Goal: Information Seeking & Learning: Learn about a topic

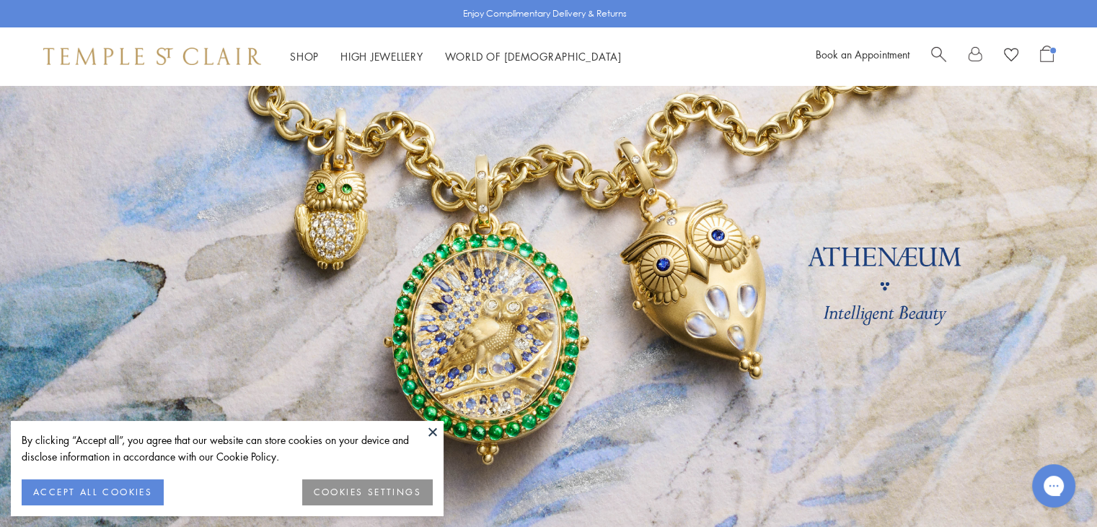
scroll to position [72, 0]
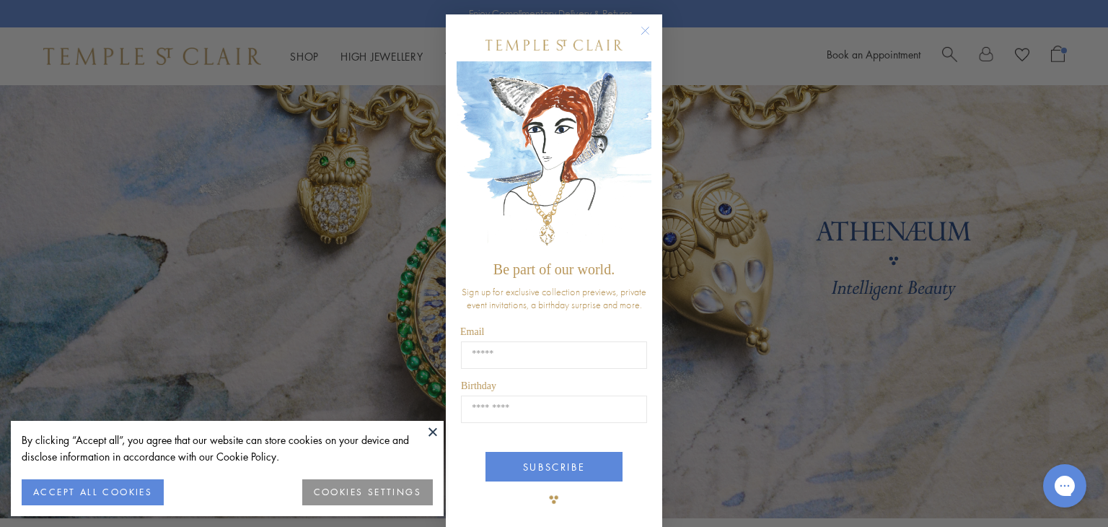
click at [640, 28] on circle "Close dialog" at bounding box center [645, 30] width 17 height 17
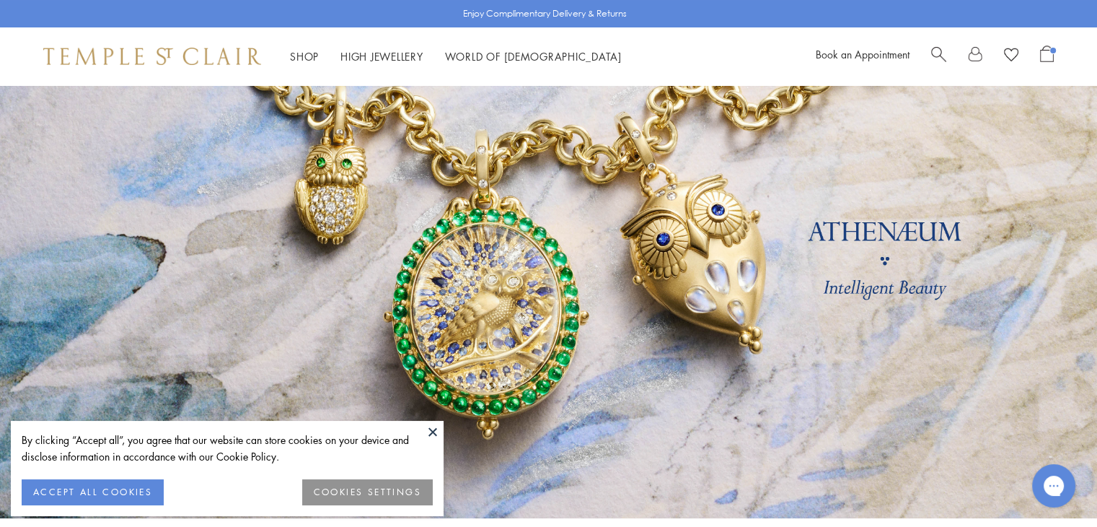
click at [432, 436] on button at bounding box center [433, 431] width 22 height 22
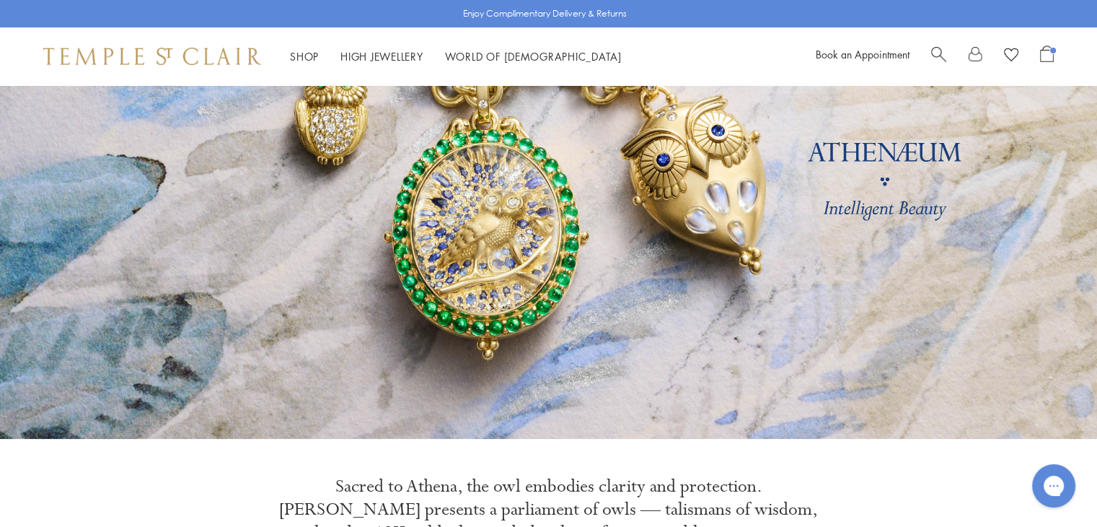
scroll to position [0, 0]
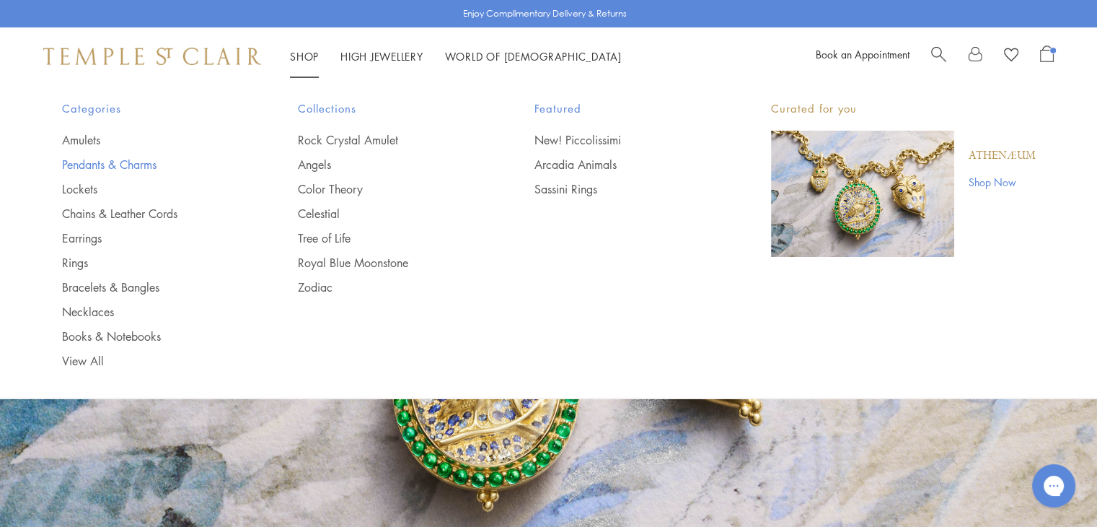
click at [136, 161] on link "Pendants & Charms" at bounding box center [151, 165] width 179 height 16
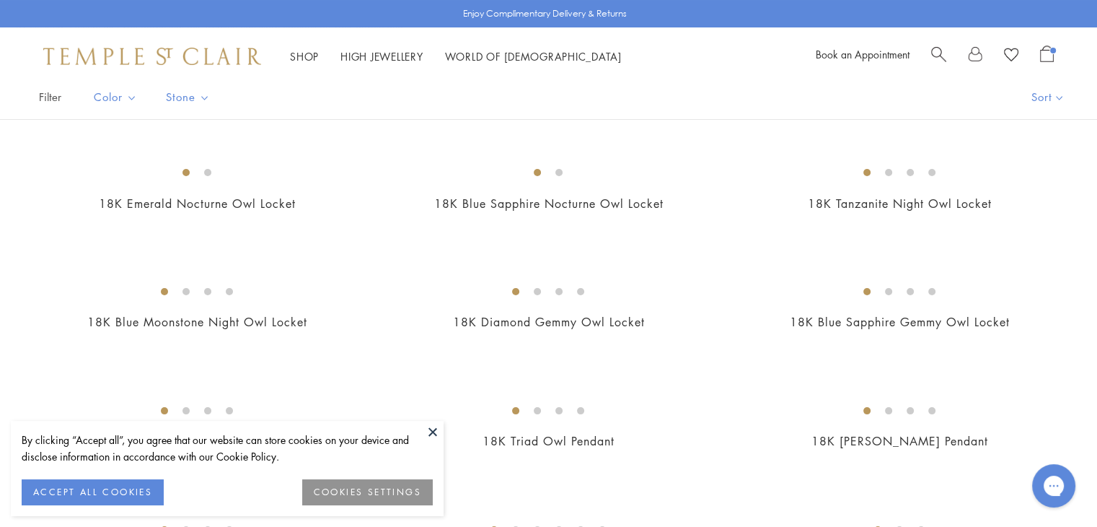
scroll to position [144, 0]
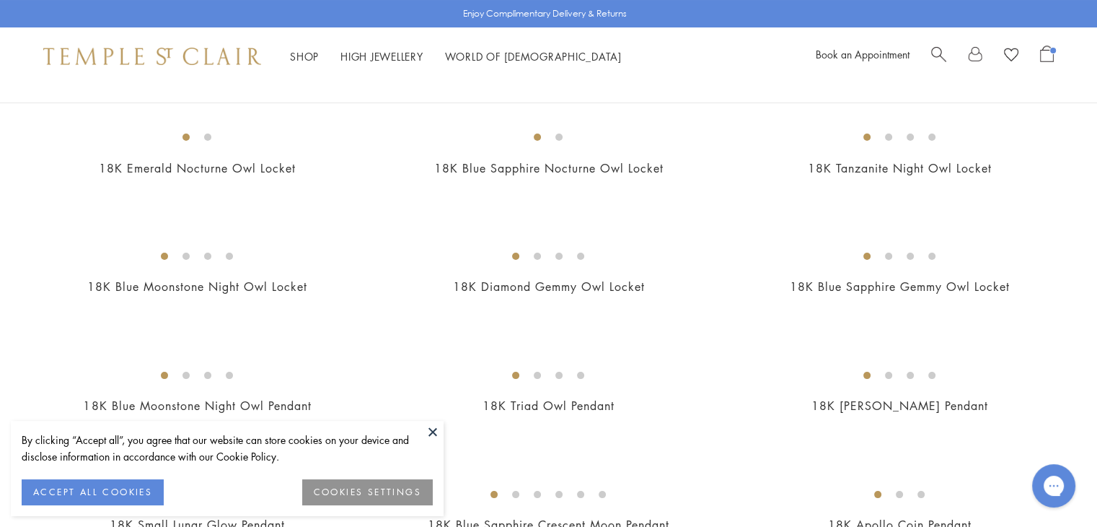
click at [433, 431] on button at bounding box center [433, 431] width 22 height 22
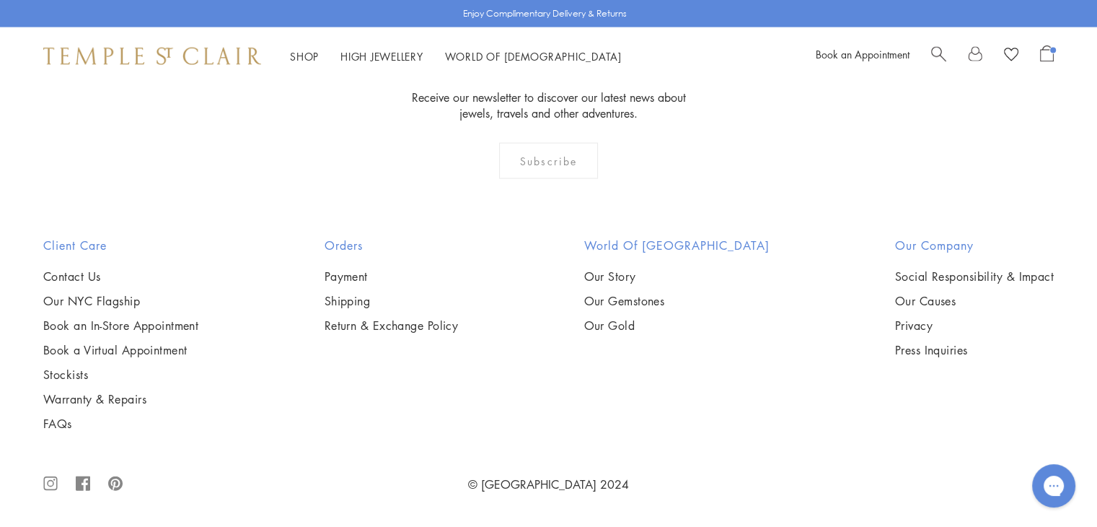
scroll to position [9232, 0]
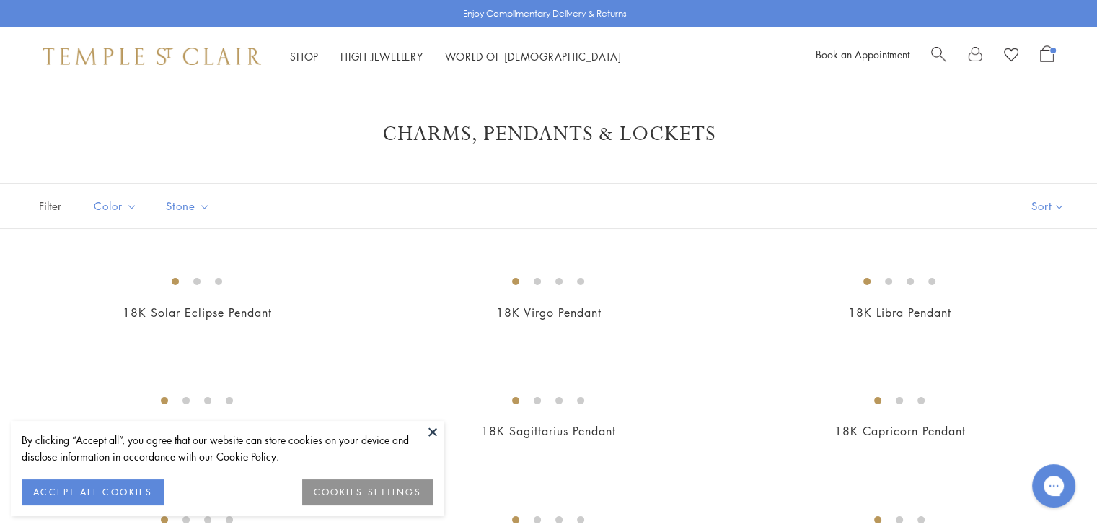
click at [433, 430] on button at bounding box center [433, 431] width 22 height 22
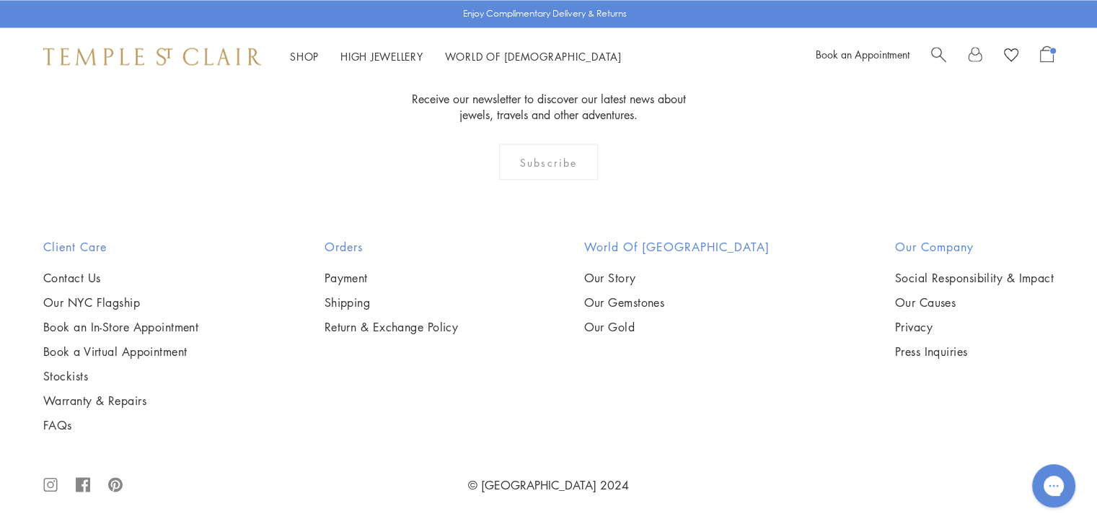
scroll to position [8078, 0]
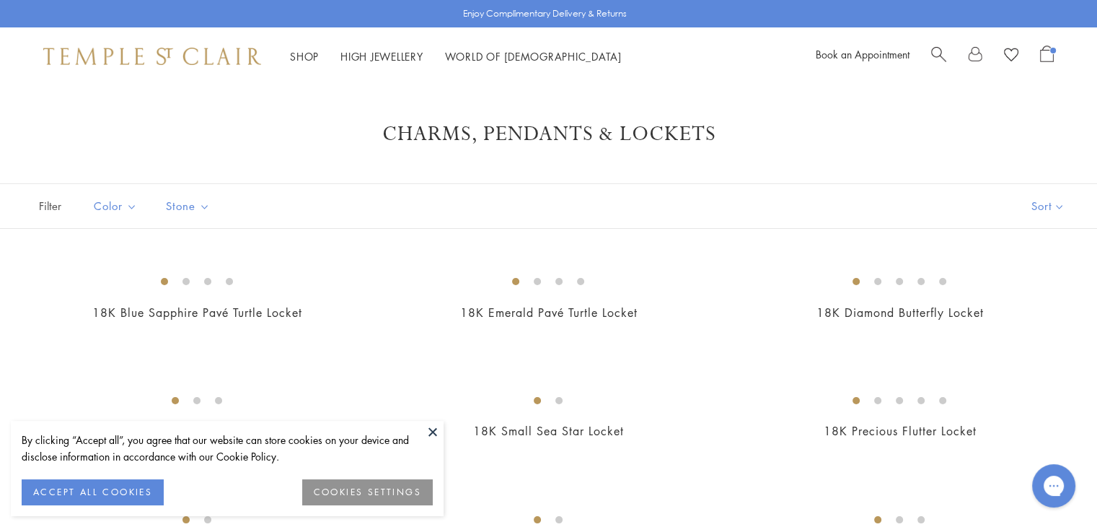
click at [431, 425] on button at bounding box center [433, 431] width 22 height 22
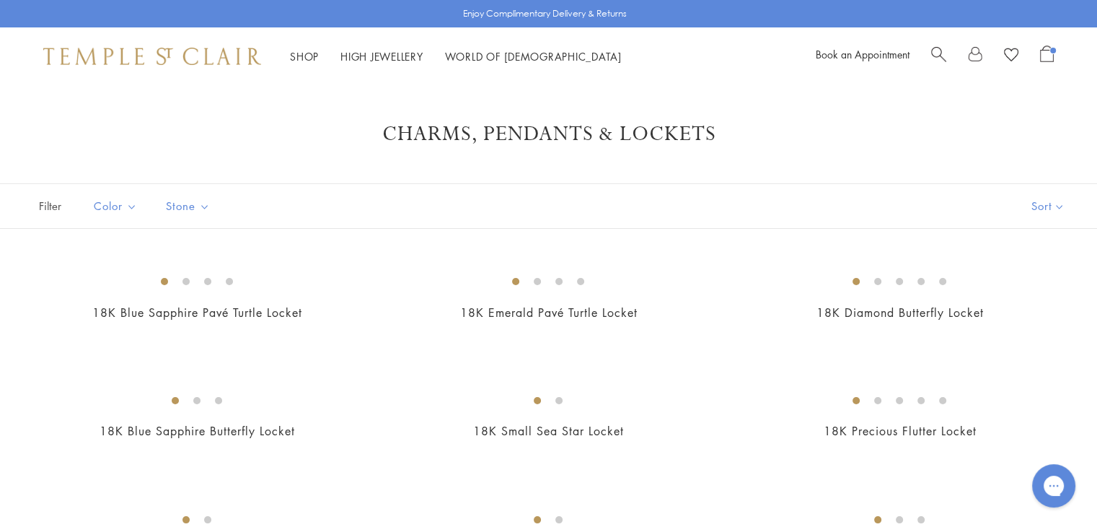
click at [938, 58] on span "Search" at bounding box center [938, 52] width 15 height 15
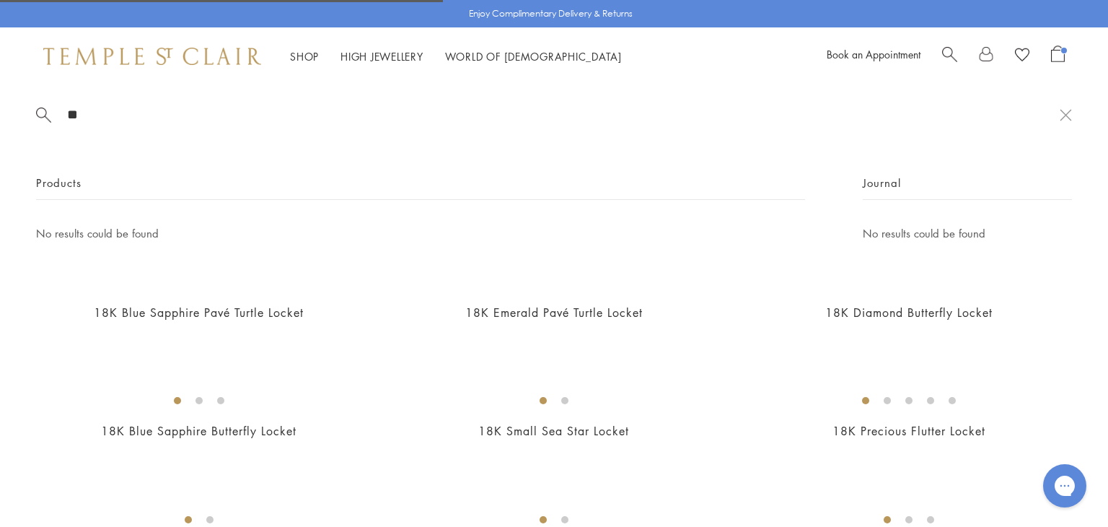
type input "*"
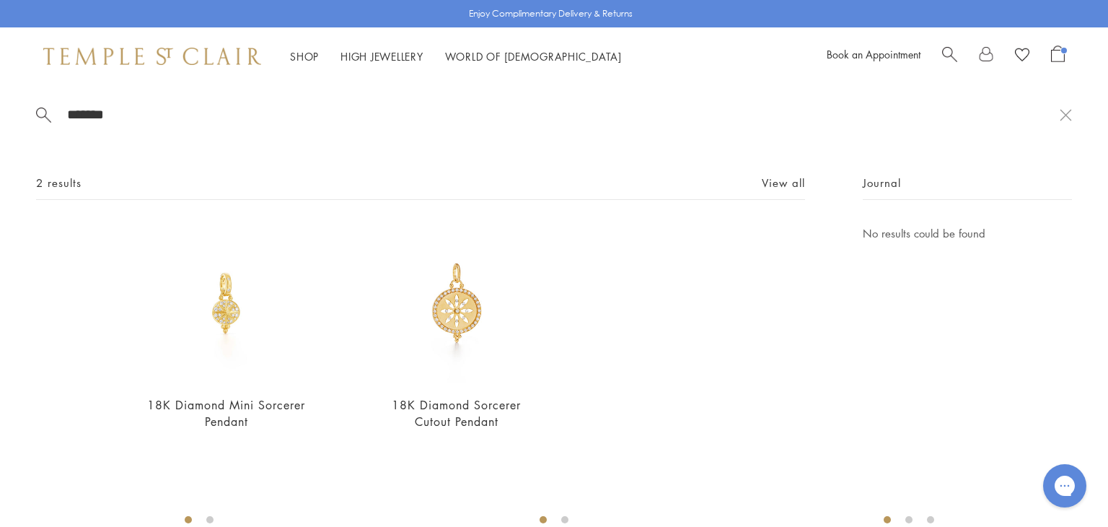
click at [82, 115] on input "*******" at bounding box center [563, 114] width 994 height 17
click at [114, 115] on input "********" at bounding box center [563, 114] width 994 height 17
type input "********"
